Goal: Information Seeking & Learning: Find specific fact

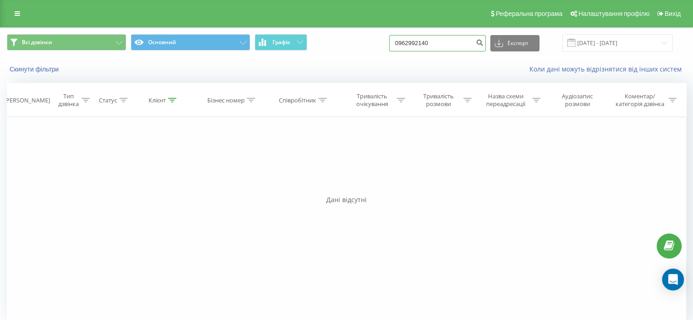
drag, startPoint x: 452, startPoint y: 41, endPoint x: 150, endPoint y: 3, distance: 303.6
click at [179, 11] on div "Реферальна програма Налаштування профілю Вихід Всі дзвінки Основний Графік 0962…" at bounding box center [346, 165] width 693 height 330
paste input "[PHONE_NUMBER]"
click at [416, 42] on input "[PHONE_NUMBER]" at bounding box center [437, 43] width 97 height 16
type input "0667527931"
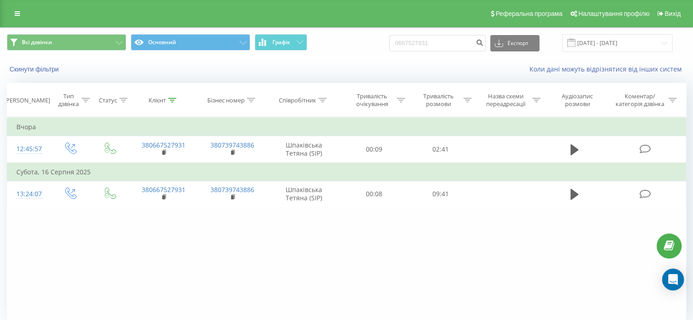
drag, startPoint x: 374, startPoint y: 269, endPoint x: 324, endPoint y: 216, distance: 72.5
click at [370, 252] on div "Фільтрувати за умовою Дорівнює Введіть значення Скасувати OK Фільтрувати за умо…" at bounding box center [346, 219] width 679 height 205
drag, startPoint x: 440, startPoint y: 42, endPoint x: 265, endPoint y: 36, distance: 175.1
click at [269, 38] on div "Всі дзвінки Основний Графік 0667527931 Експорт .csv .xls .xlsx 19.05.2025 - 19.…" at bounding box center [346, 43] width 679 height 18
paste input "0976776797"
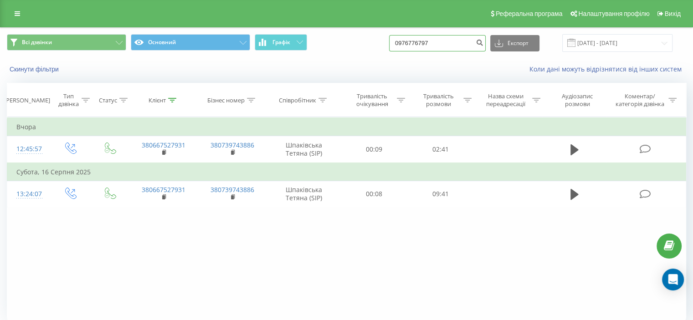
type input "0976776797"
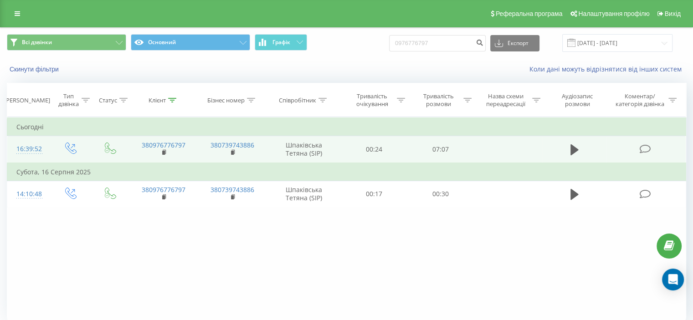
click at [642, 145] on icon at bounding box center [644, 149] width 11 height 10
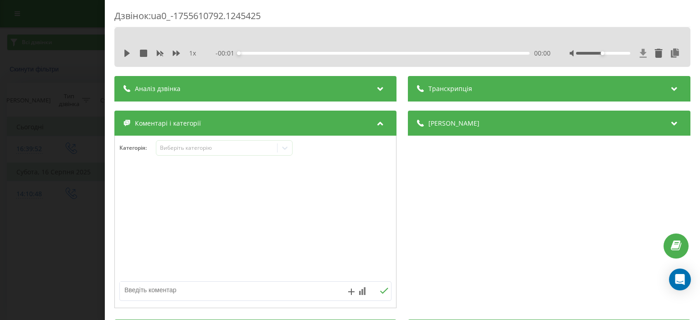
click at [639, 55] on icon at bounding box center [643, 53] width 8 height 9
